Goal: Information Seeking & Learning: Learn about a topic

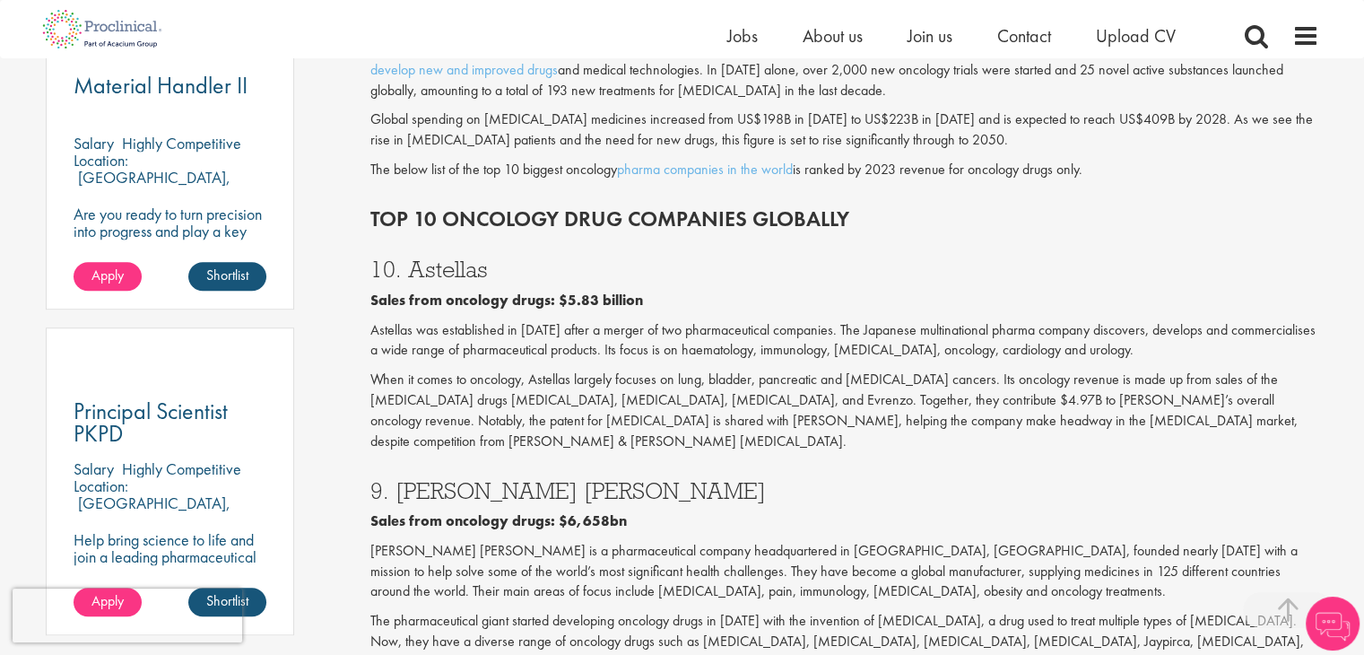
click at [430, 257] on h3 "10. Astellas" at bounding box center [844, 268] width 949 height 23
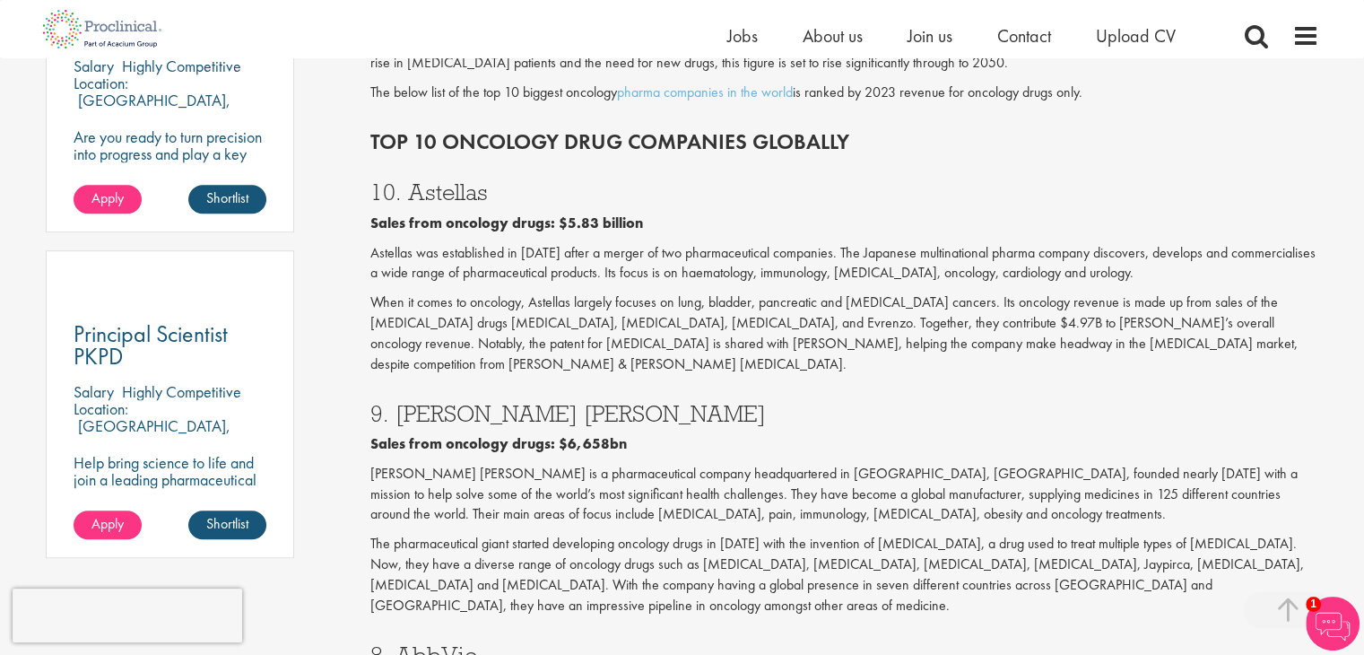
scroll to position [1345, 0]
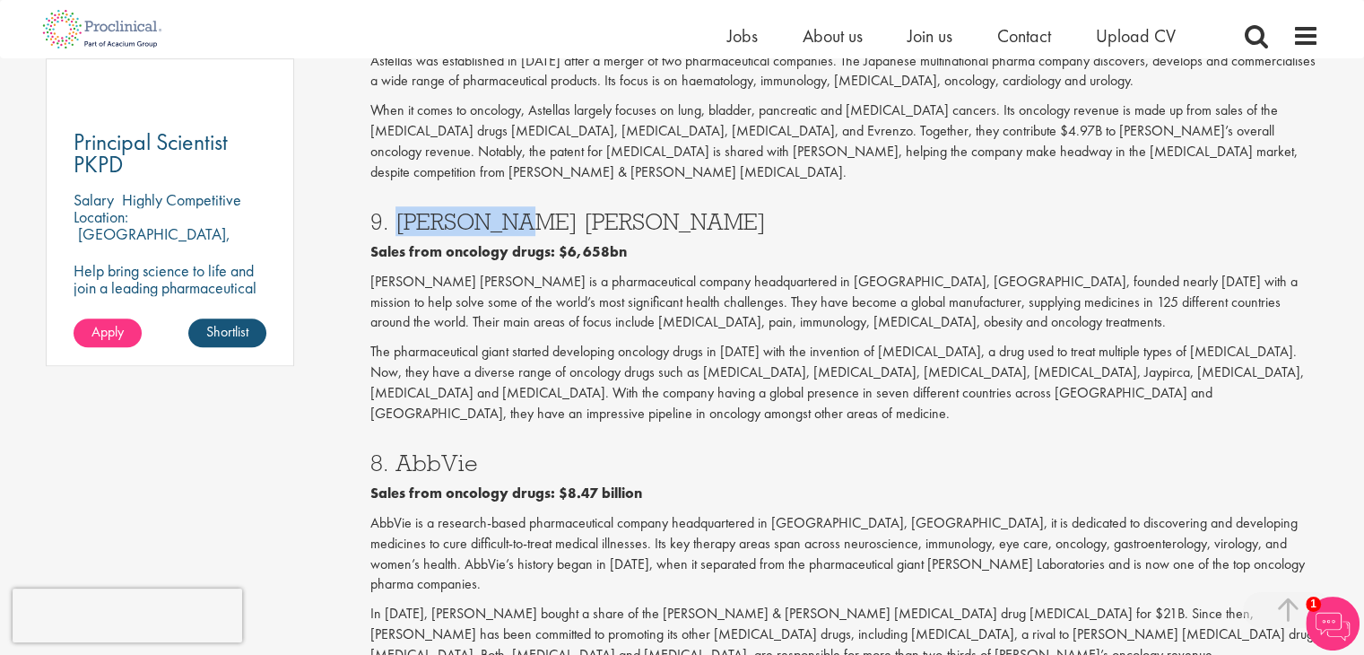
drag, startPoint x: 471, startPoint y: 188, endPoint x: 386, endPoint y: 188, distance: 85.2
click at [386, 210] on h3 "9. [PERSON_NAME] [PERSON_NAME]" at bounding box center [844, 221] width 949 height 23
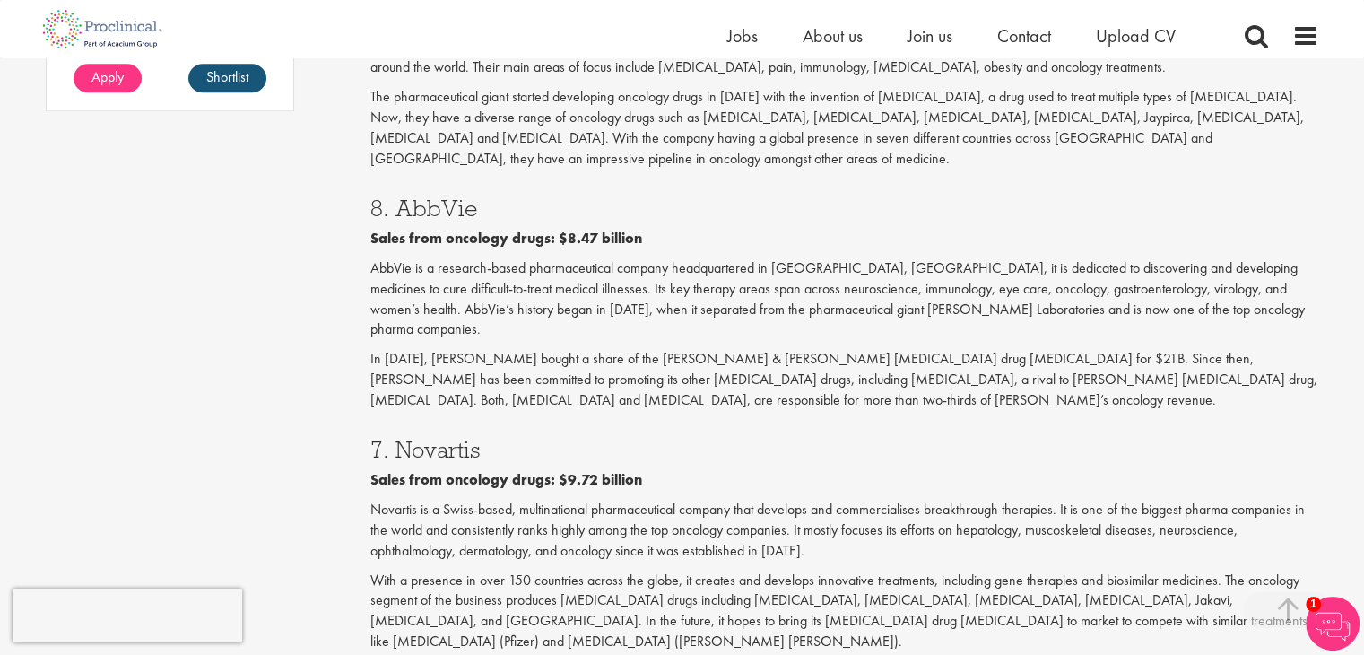
scroll to position [1614, 0]
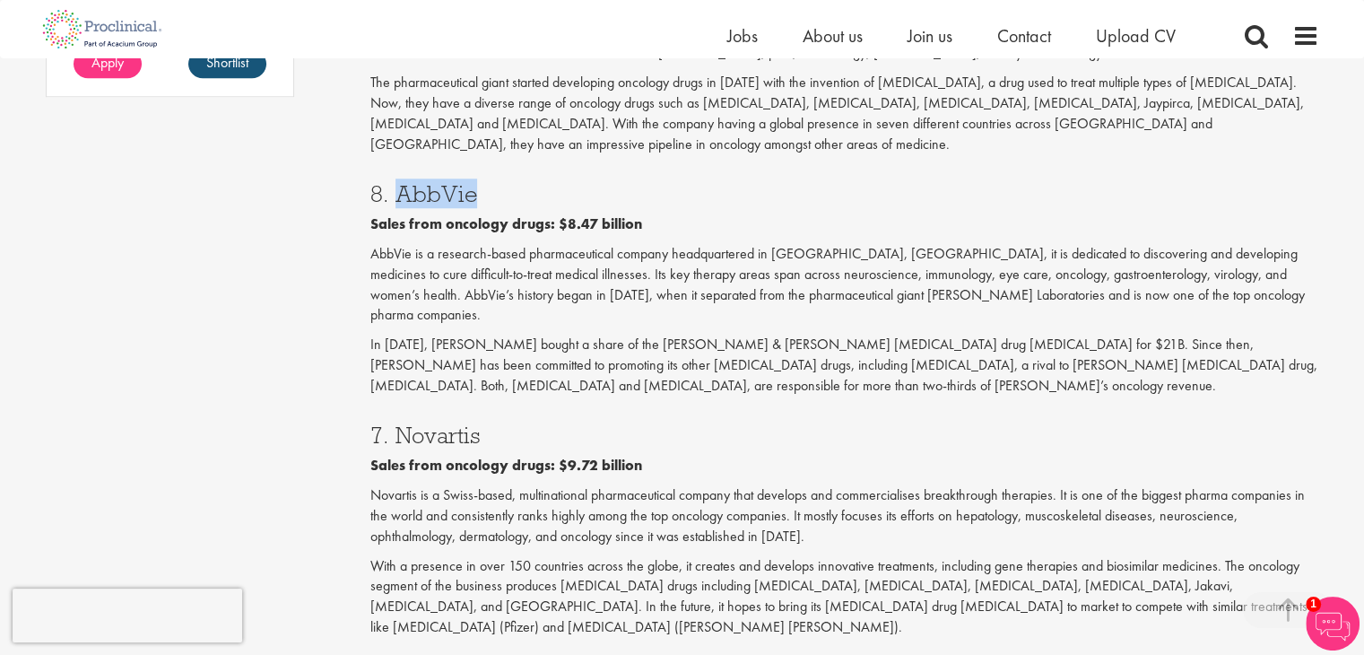
drag, startPoint x: 484, startPoint y: 134, endPoint x: 398, endPoint y: 134, distance: 86.1
click at [398, 182] on h3 "8. AbbVie" at bounding box center [844, 193] width 949 height 23
click at [470, 423] on h3 "7. Novartis" at bounding box center [844, 434] width 949 height 23
click at [469, 423] on h3 "7. Novartis" at bounding box center [844, 434] width 949 height 23
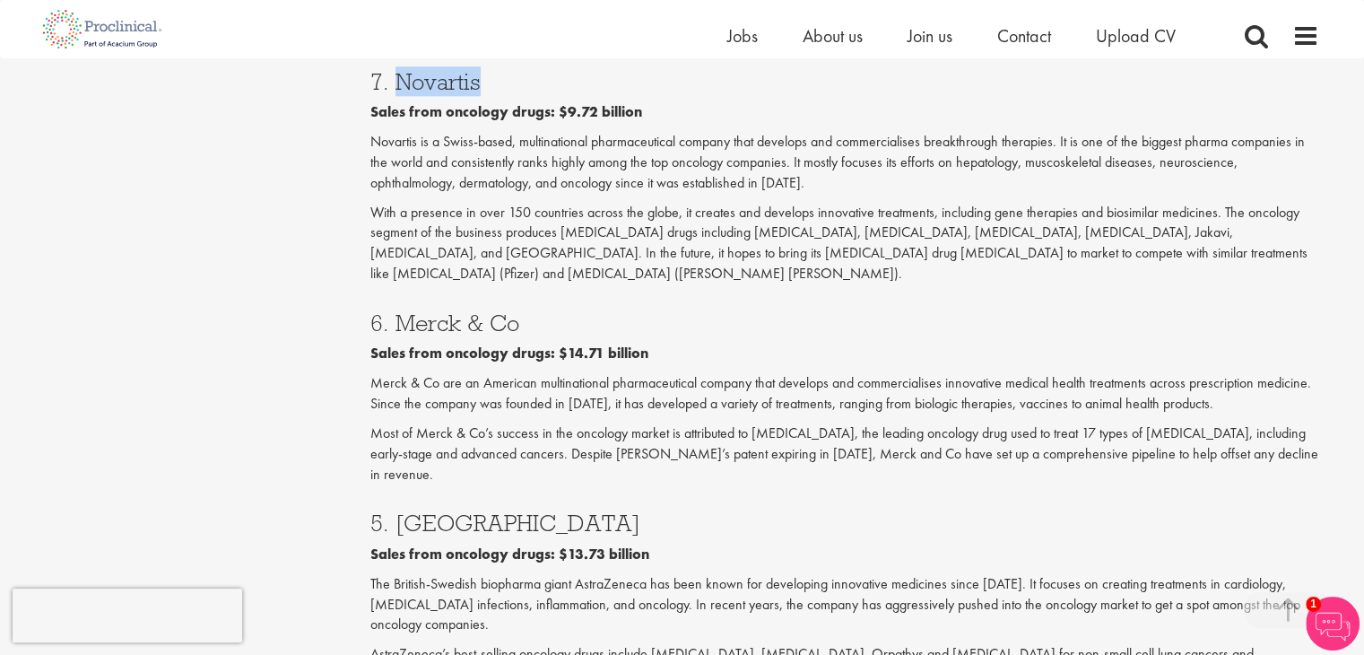
scroll to position [1973, 0]
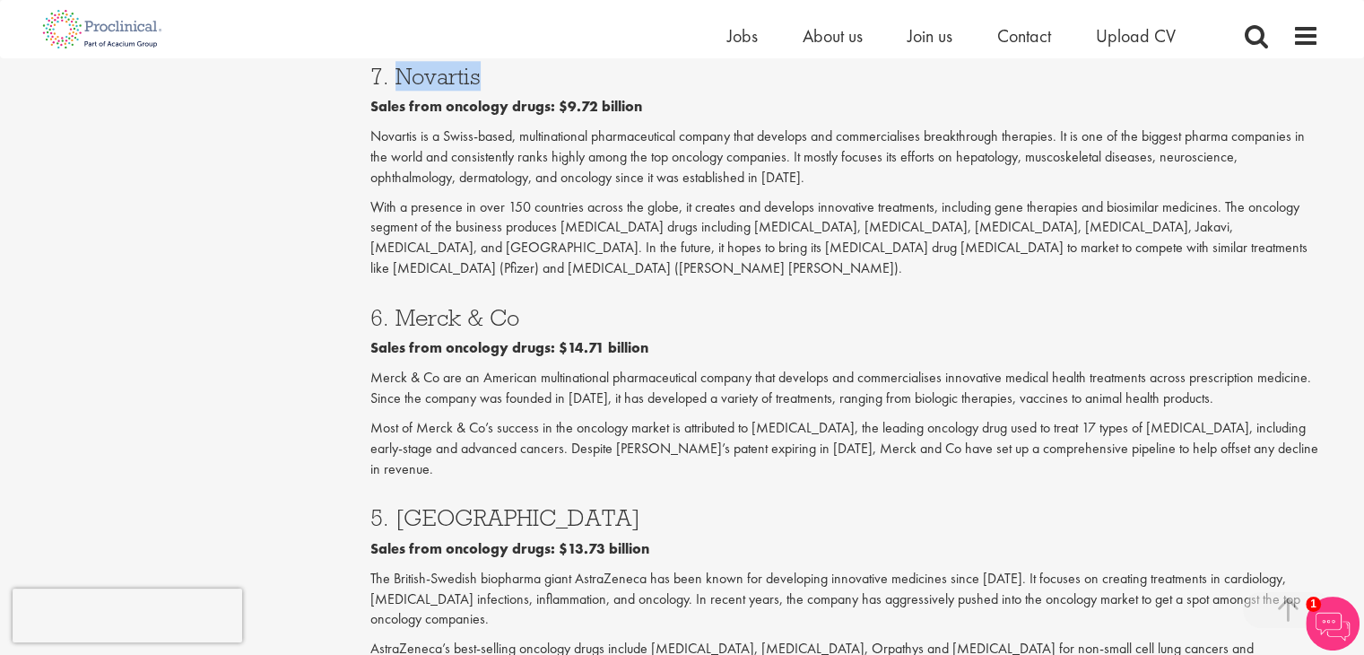
drag, startPoint x: 534, startPoint y: 213, endPoint x: 402, endPoint y: 219, distance: 132.9
click at [402, 306] on h3 "6. Merck & Co" at bounding box center [844, 317] width 949 height 23
drag, startPoint x: 537, startPoint y: 399, endPoint x: 401, endPoint y: 395, distance: 136.4
click at [401, 506] on h3 "5. [GEOGRAPHIC_DATA]" at bounding box center [844, 517] width 949 height 23
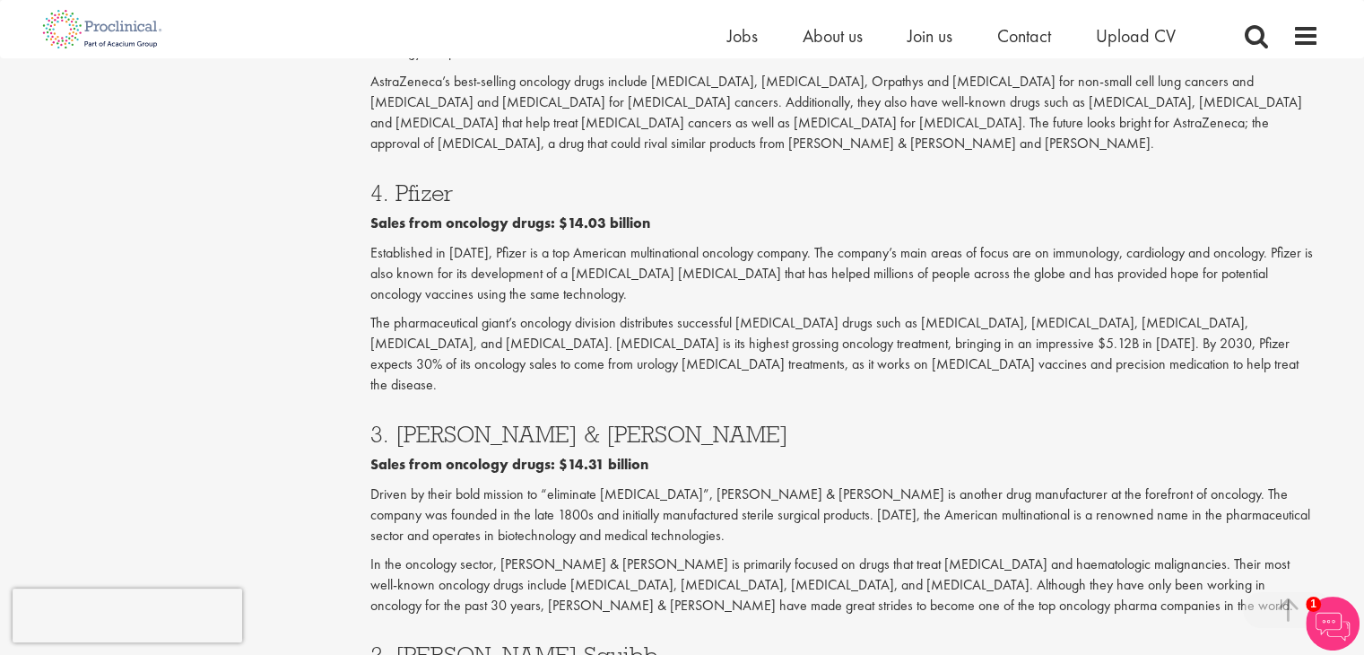
scroll to position [2690, 0]
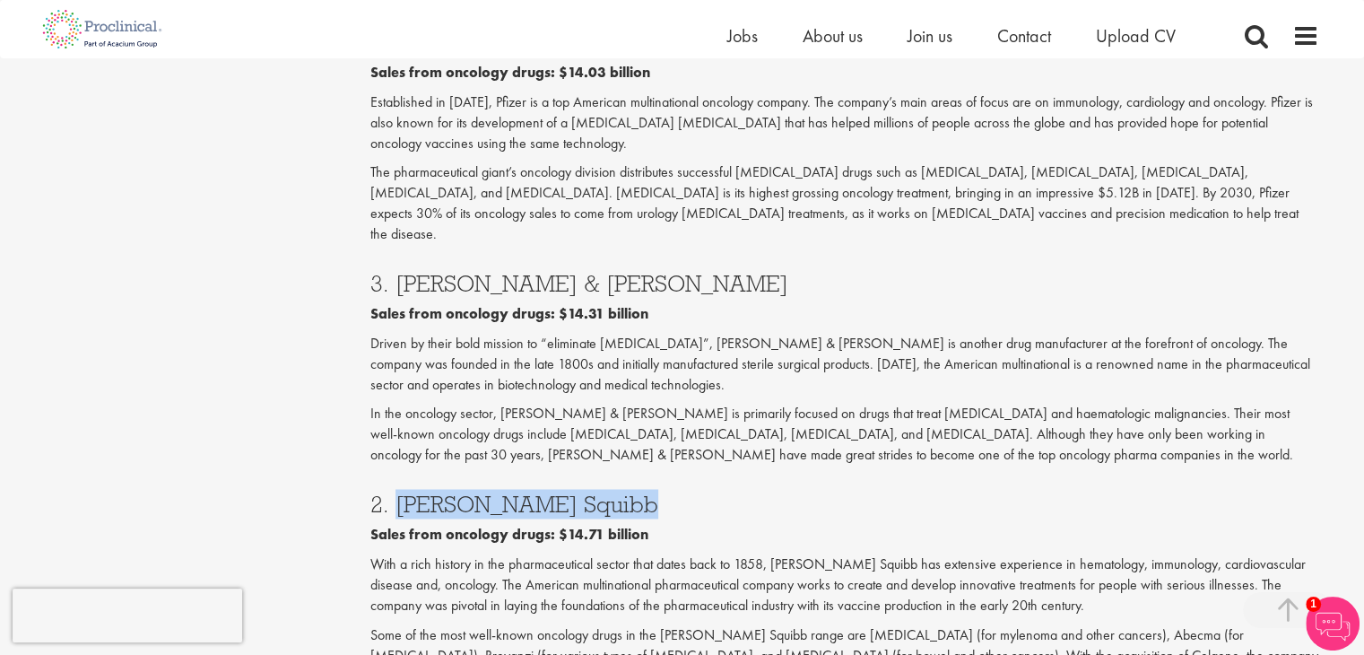
drag, startPoint x: 629, startPoint y: 336, endPoint x: 397, endPoint y: 344, distance: 231.5
click at [397, 492] on h3 "2. [PERSON_NAME] Squibb" at bounding box center [844, 503] width 949 height 23
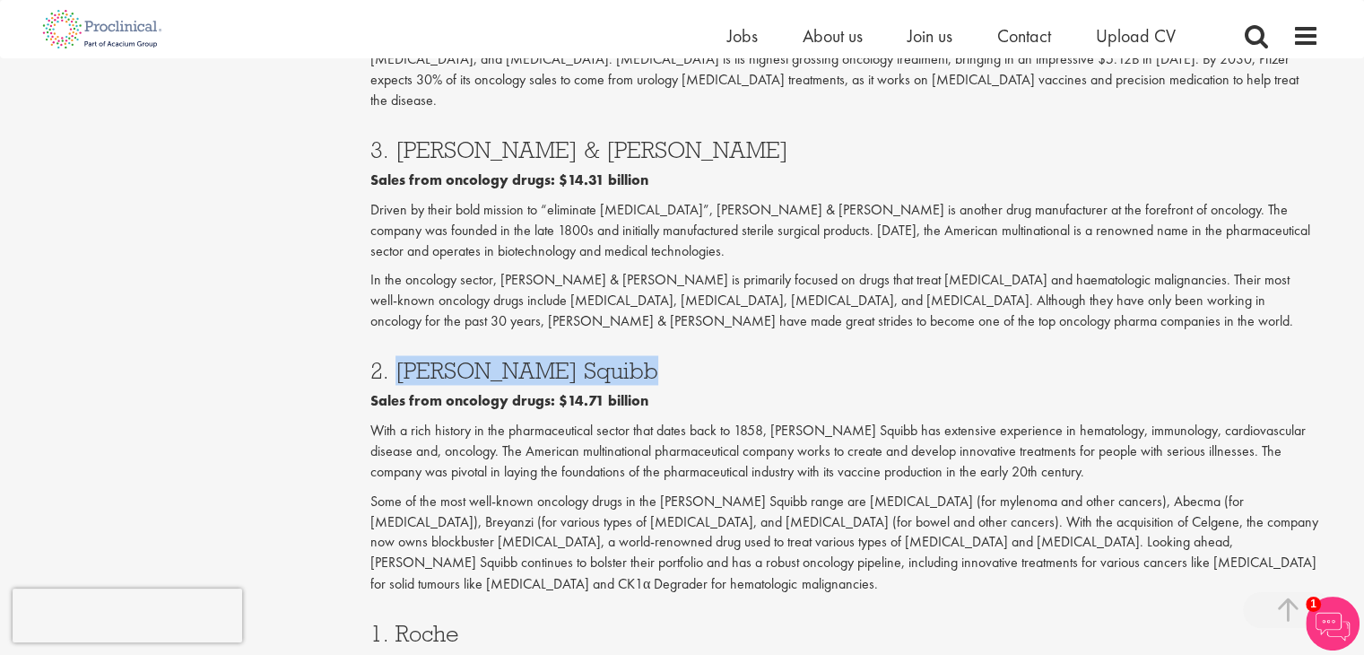
scroll to position [2959, 0]
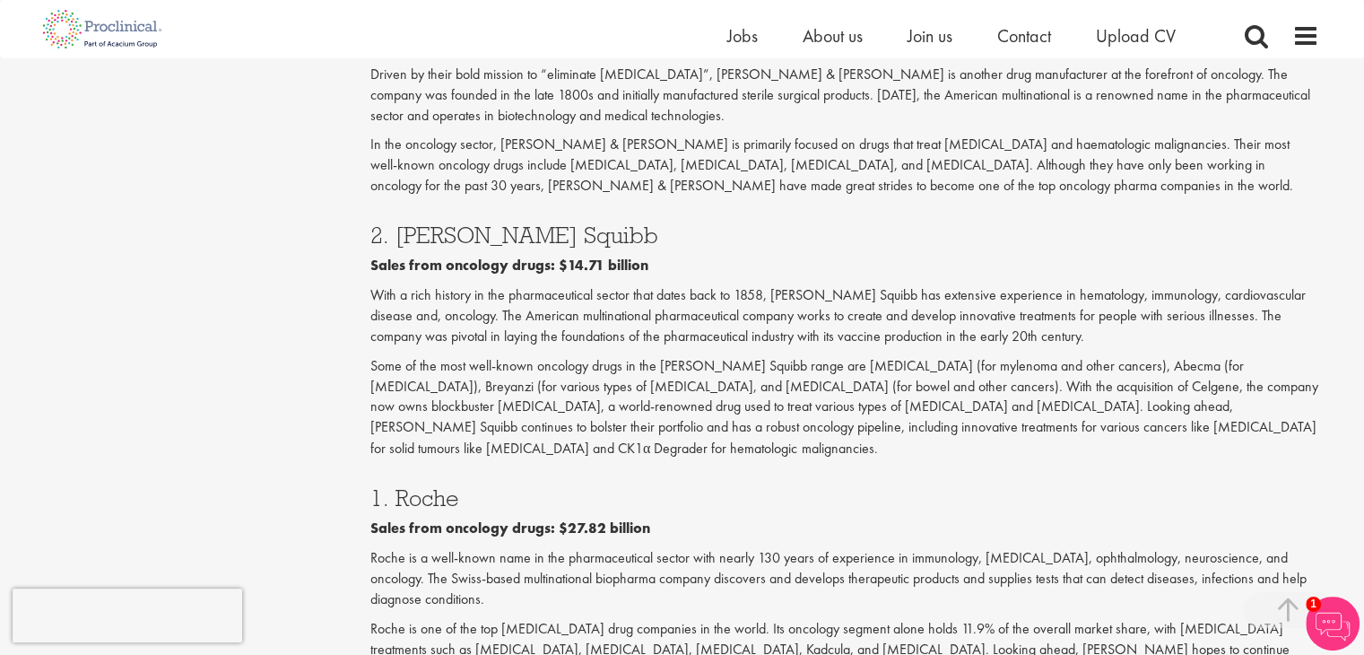
click at [420, 485] on h3 "1. Roche" at bounding box center [844, 496] width 949 height 23
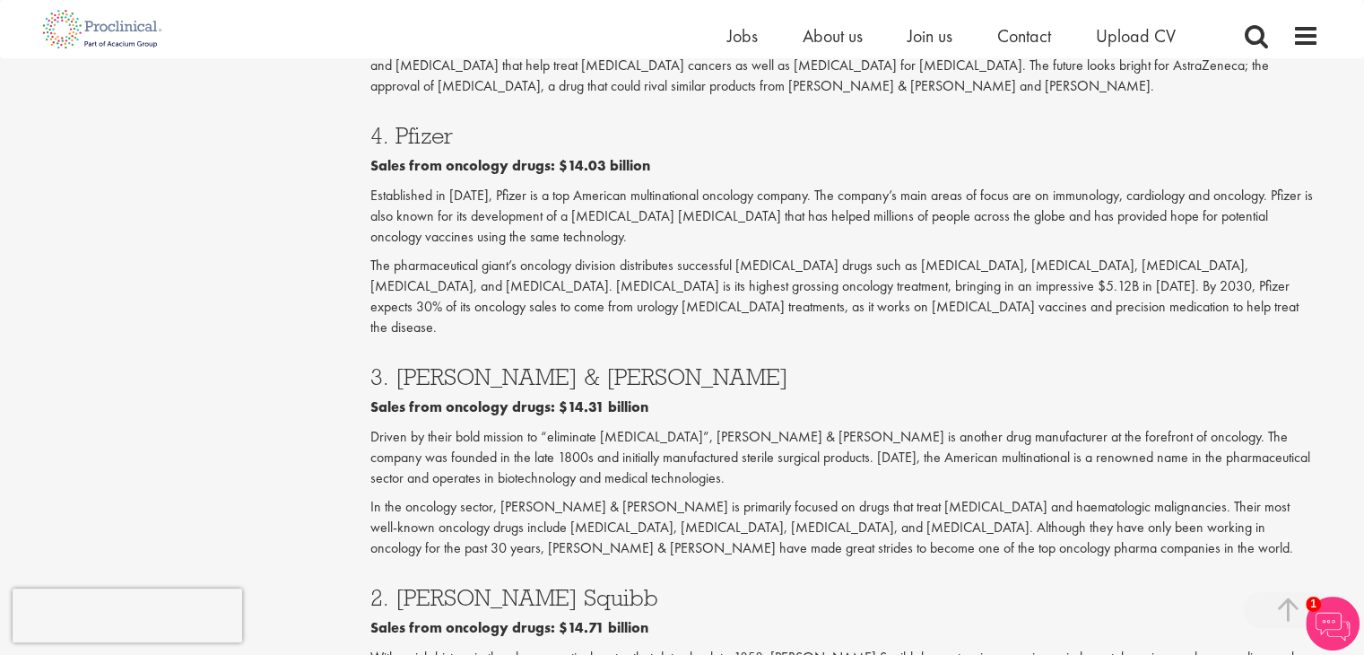
scroll to position [2421, 0]
